Goal: Book appointment/travel/reservation

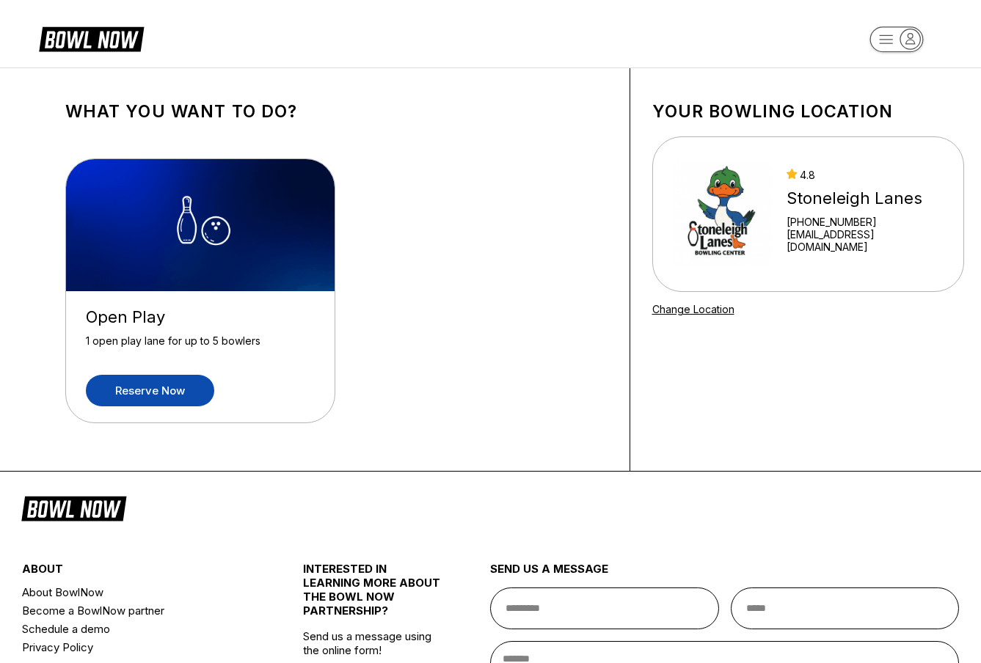
click at [177, 398] on link "Reserve now" at bounding box center [150, 391] width 128 height 32
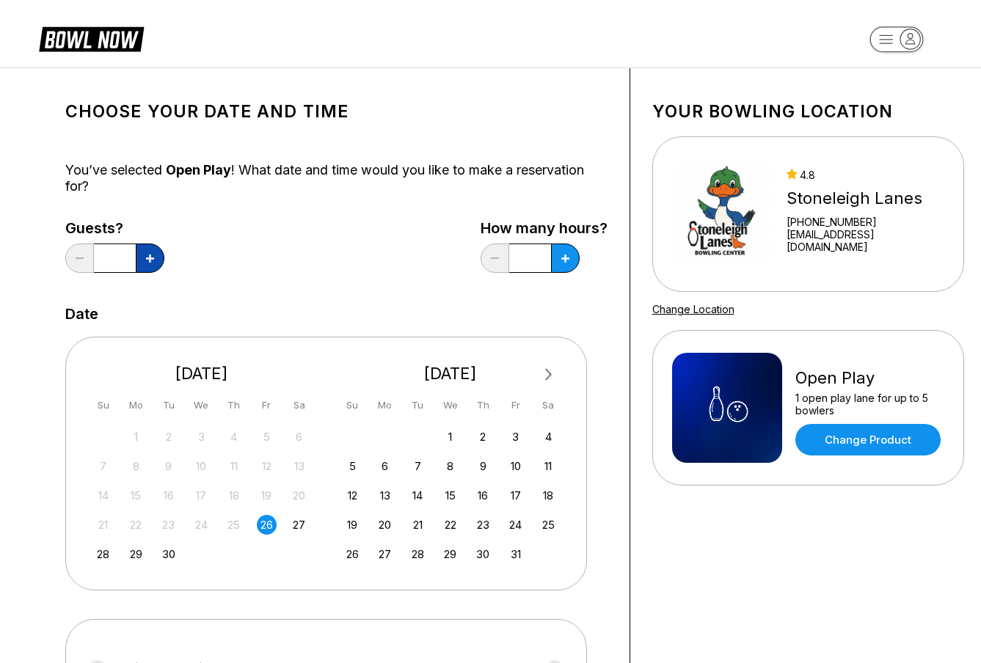
click at [156, 258] on button at bounding box center [150, 258] width 29 height 29
type input "*"
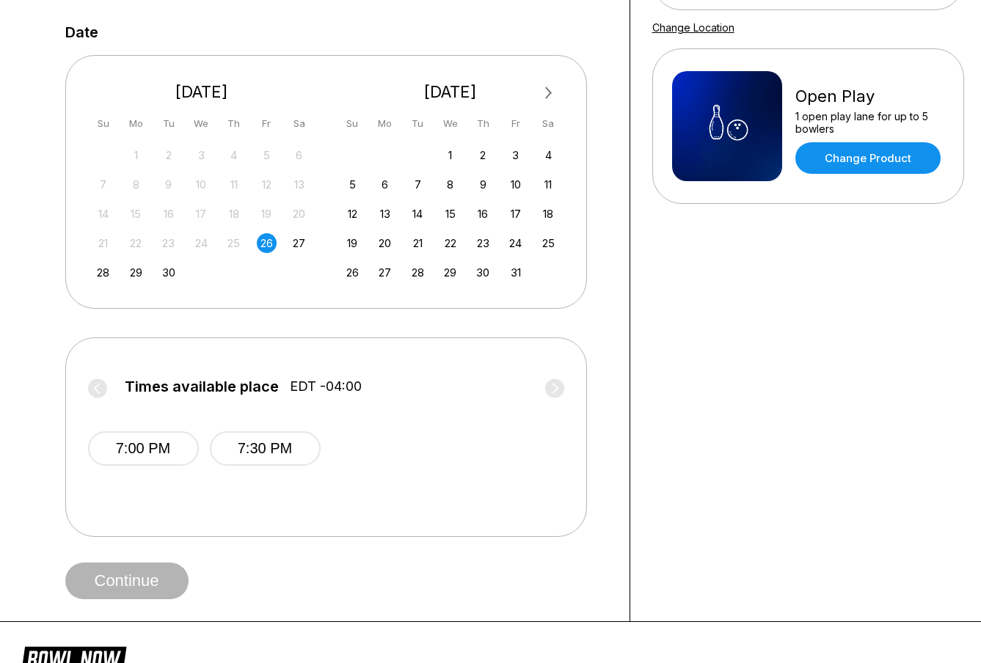
scroll to position [294, 0]
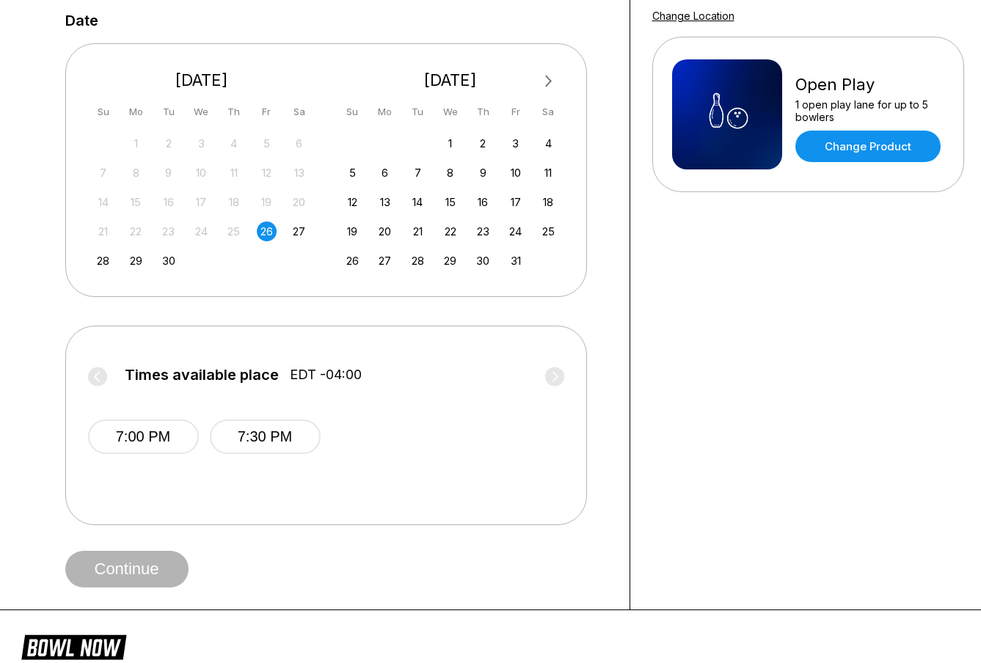
click at [92, 376] on label "Times available place EDT -04:00" at bounding box center [326, 378] width 476 height 23
click at [555, 379] on label "Times available place EDT -04:00" at bounding box center [326, 378] width 476 height 23
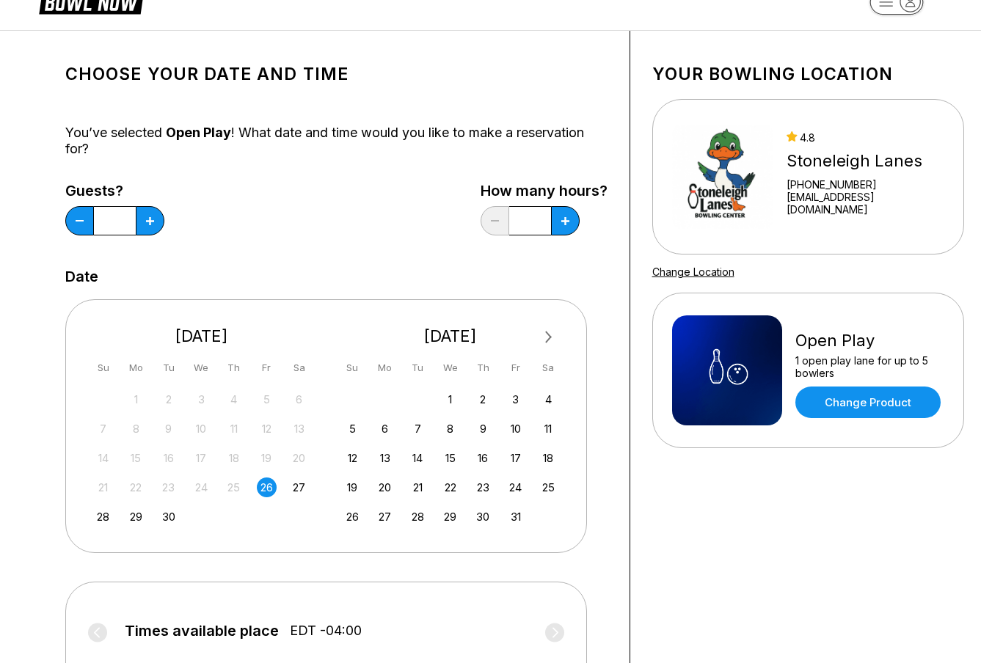
scroll to position [0, 0]
